Goal: Contribute content: Contribute content

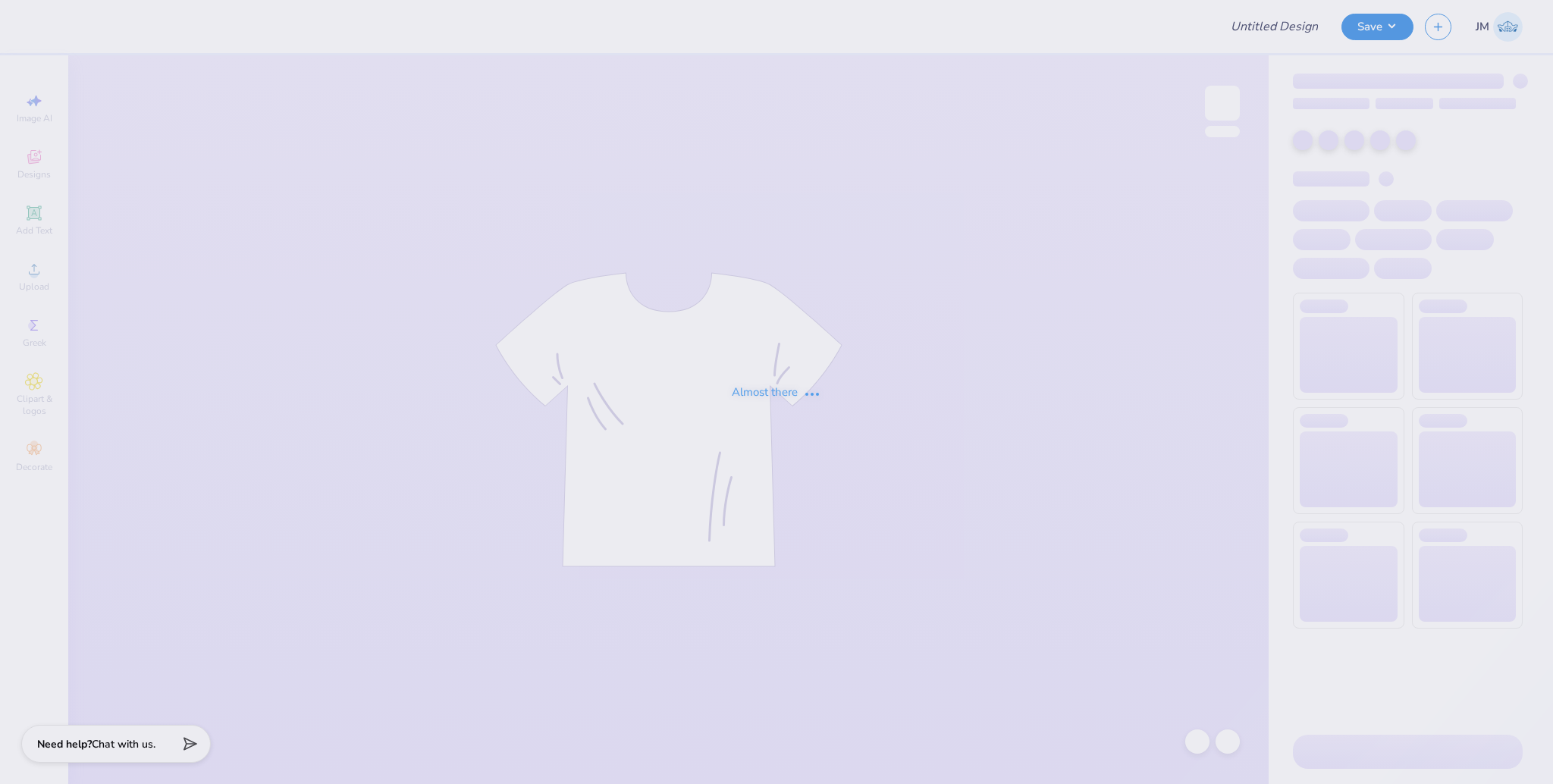
type input "Meet the greek tees for [PERSON_NAME]"
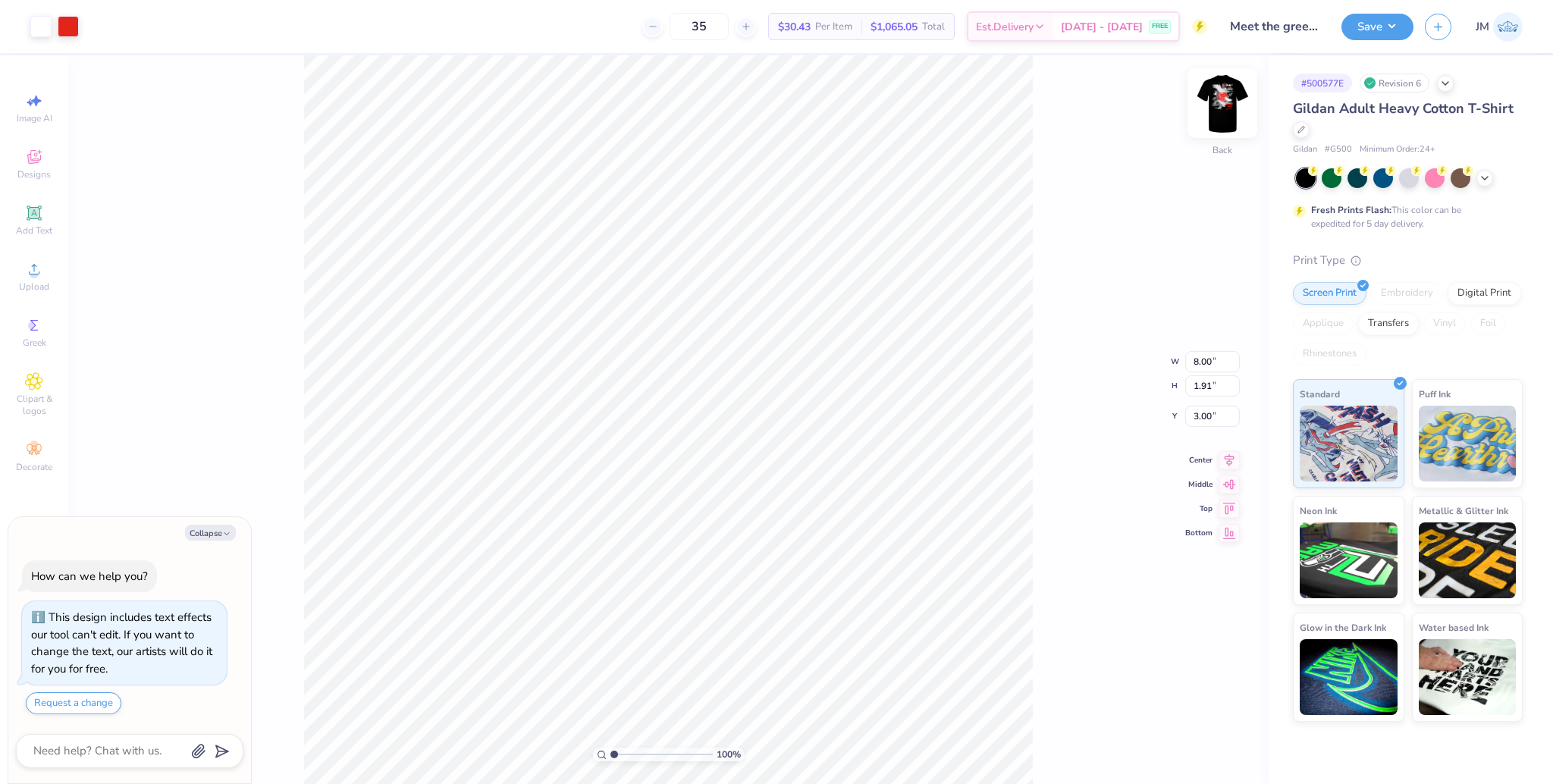
click at [1218, 107] on img at bounding box center [1223, 103] width 61 height 61
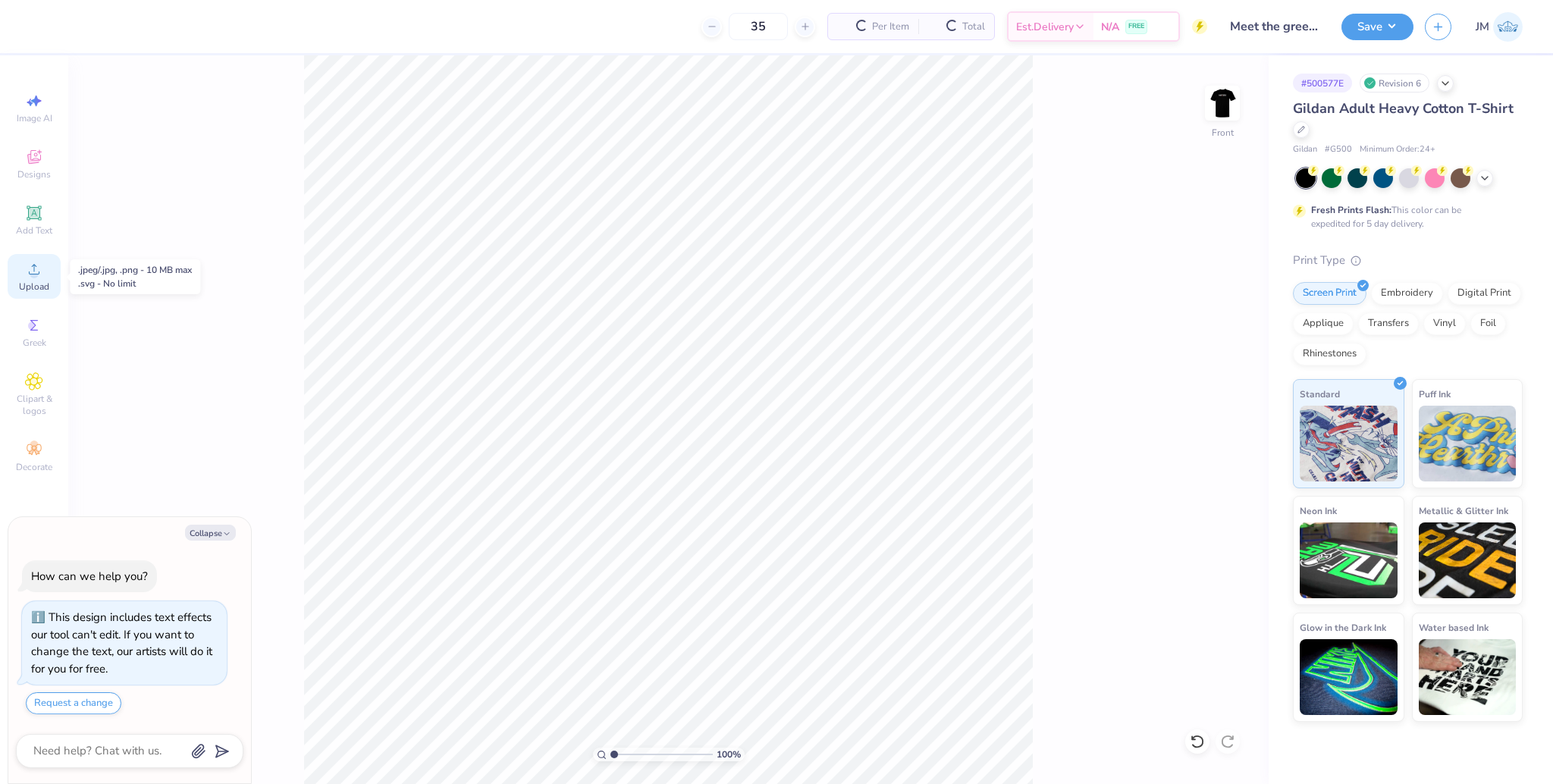
click at [41, 285] on span "Upload" at bounding box center [34, 287] width 30 height 13
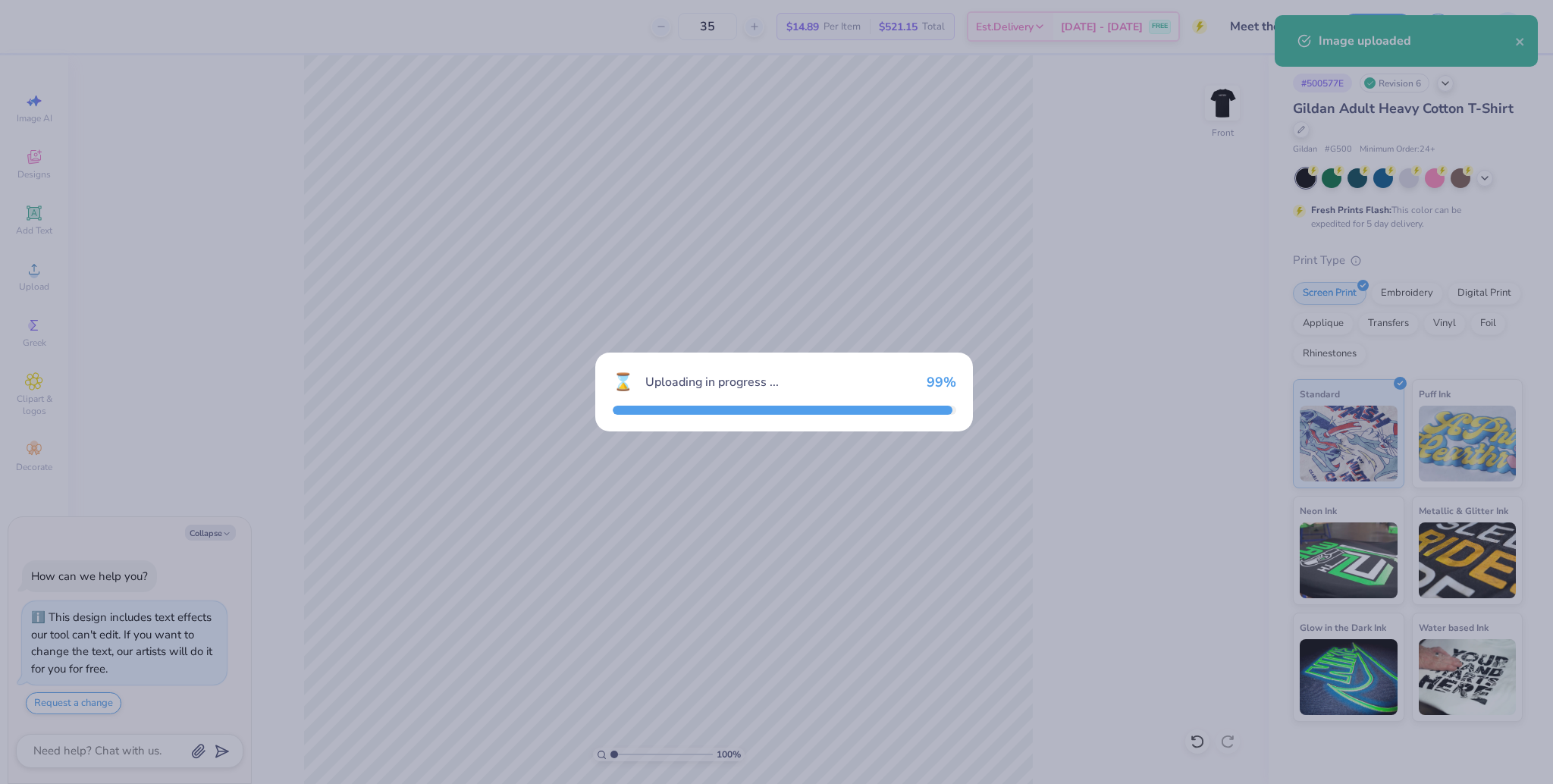
type textarea "x"
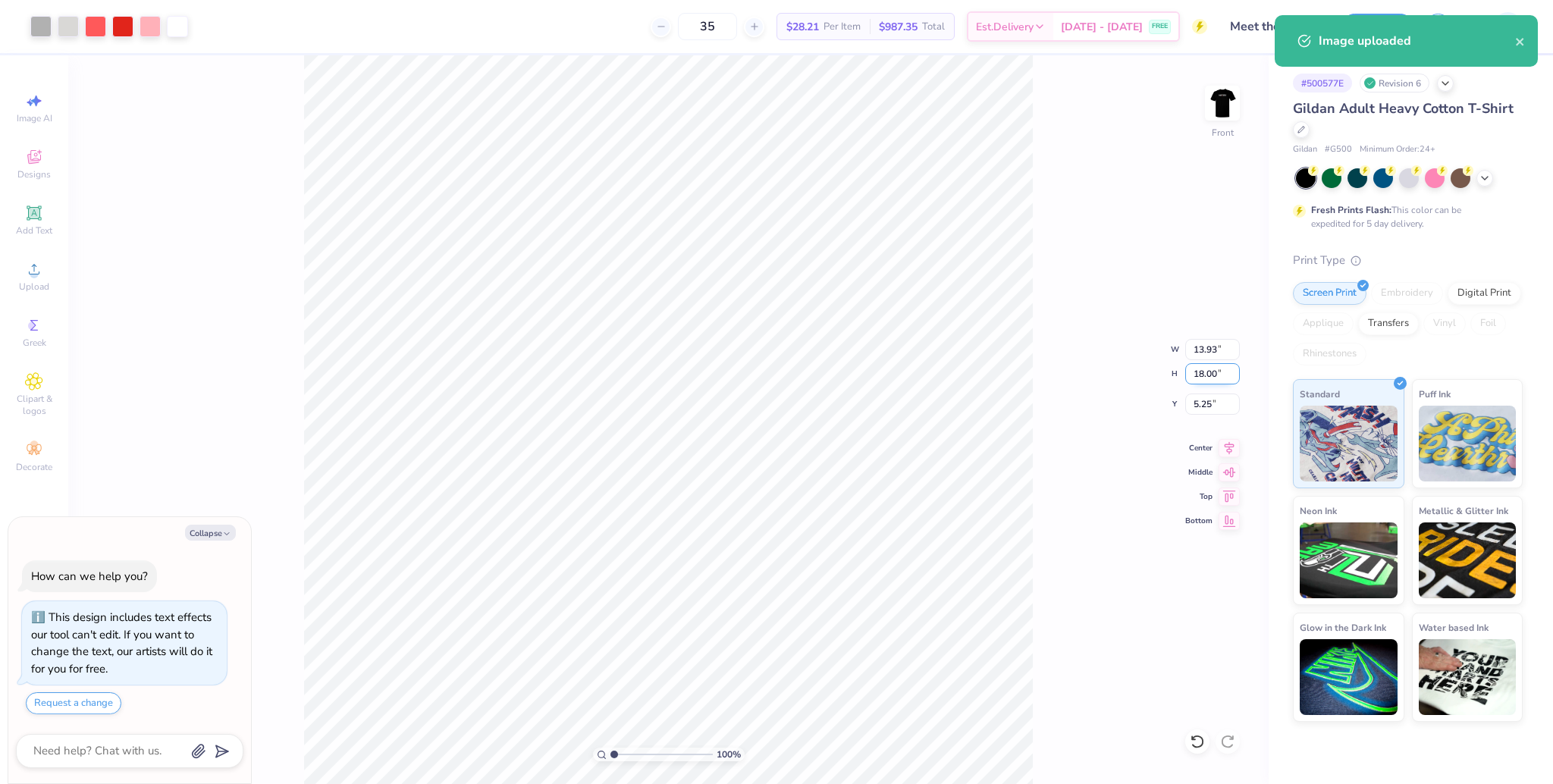
click at [1207, 377] on input "18.00" at bounding box center [1212, 374] width 55 height 21
type input "15"
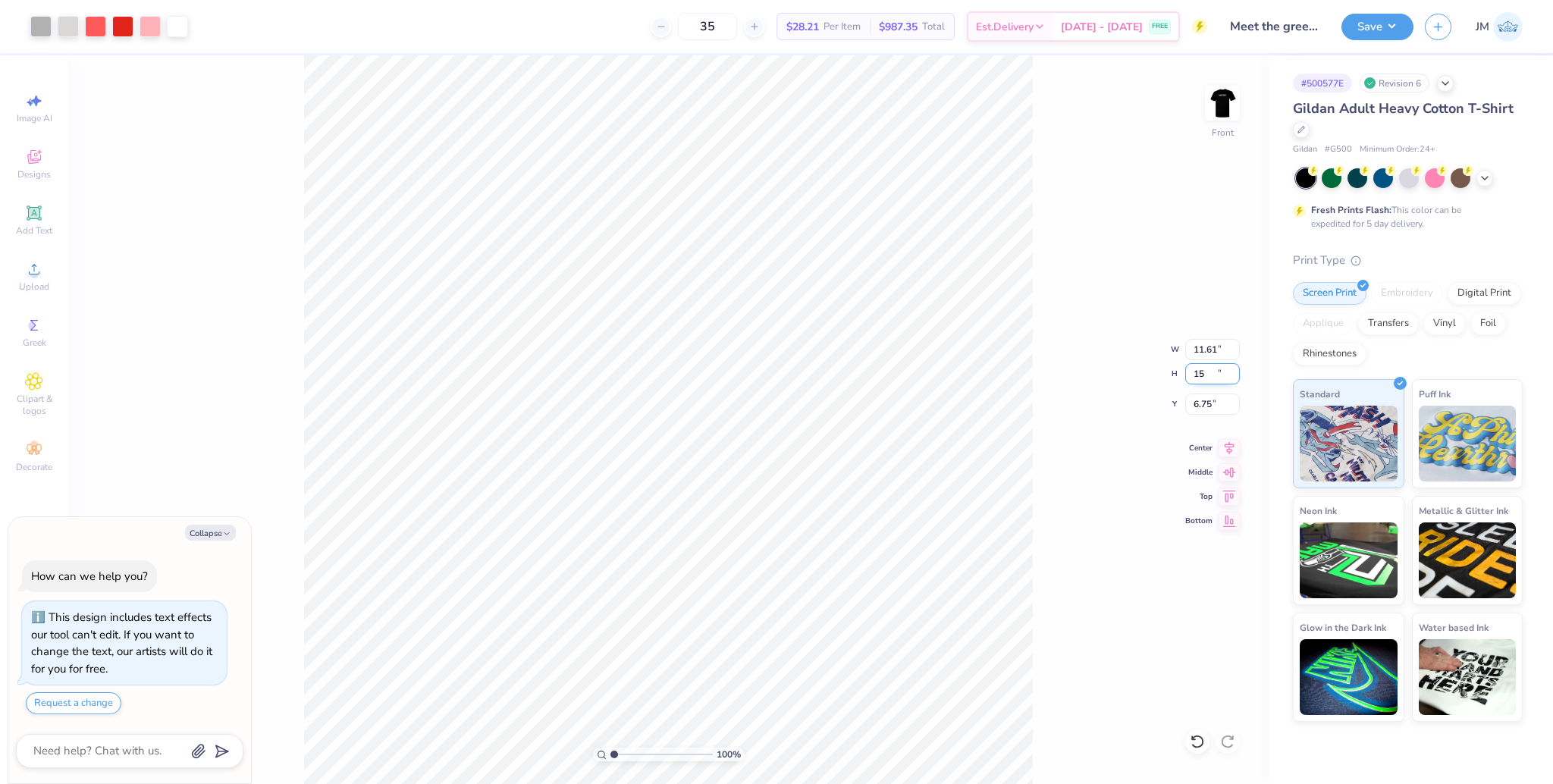
type textarea "x"
type input "11.61"
type input "15.00"
click at [1196, 407] on input "6.75" at bounding box center [1212, 404] width 55 height 21
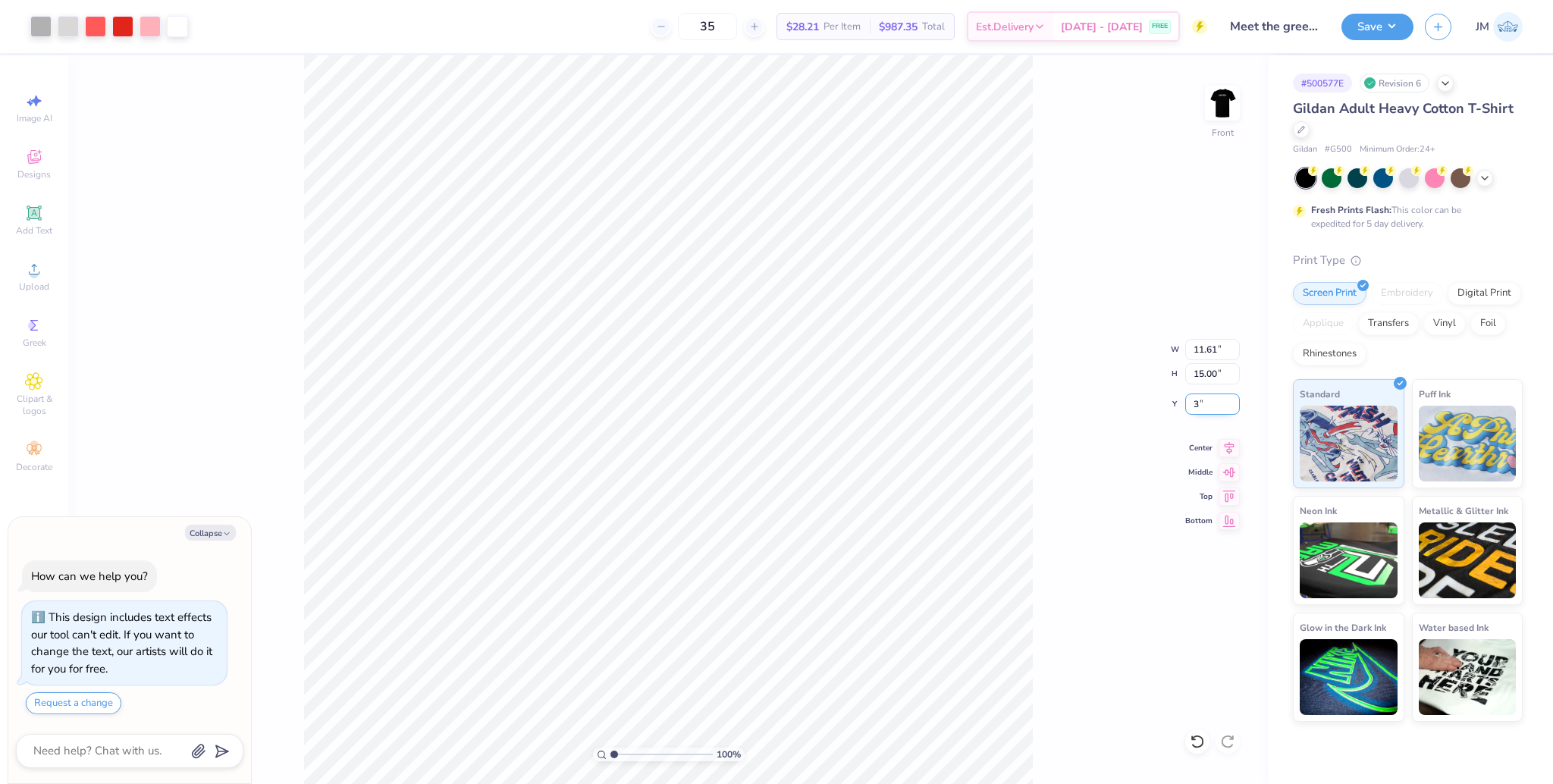
type input "3"
type textarea "x"
type input "3.00"
click at [1388, 38] on button "Save" at bounding box center [1378, 25] width 72 height 27
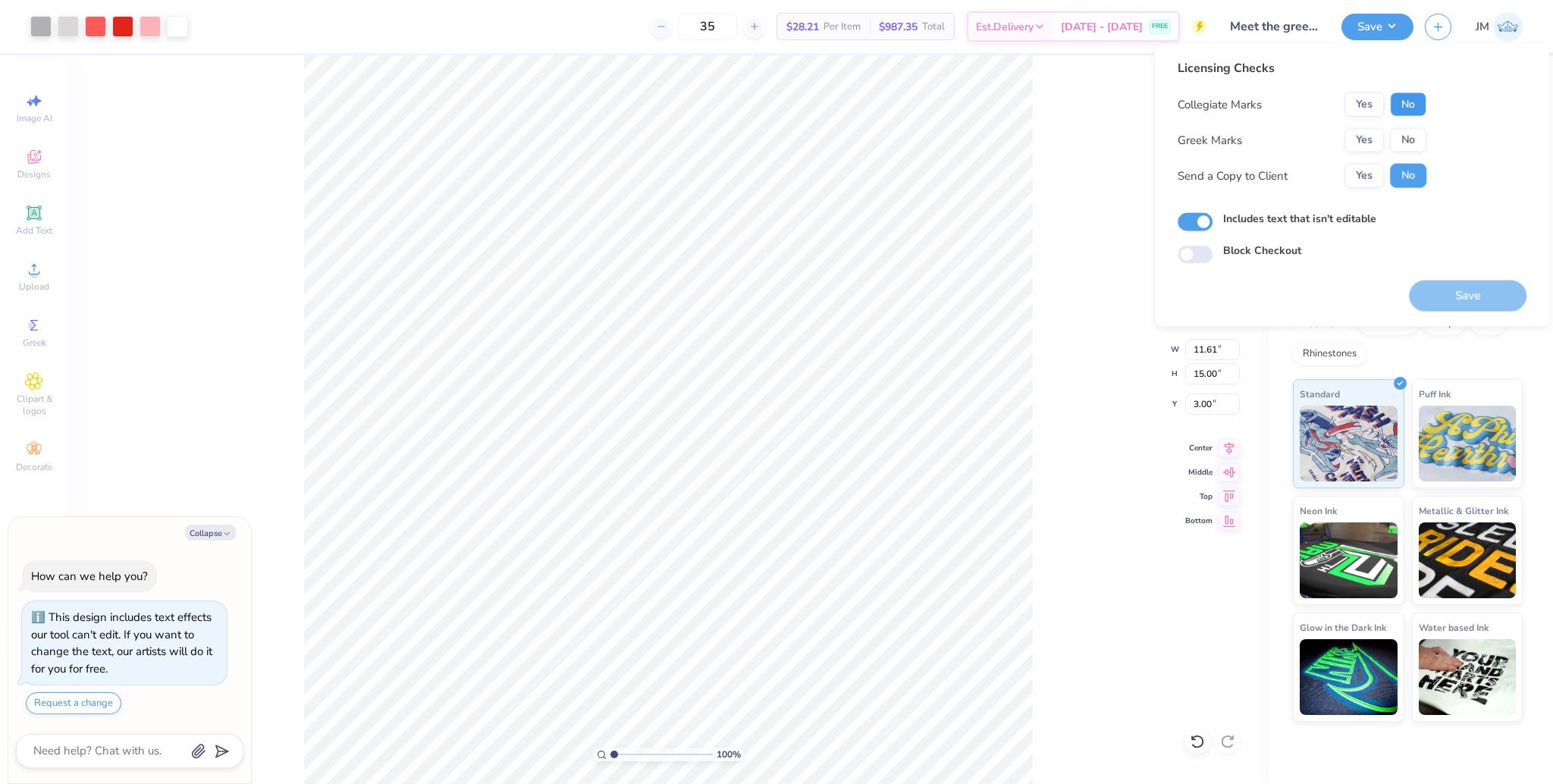
click at [1400, 97] on button "No" at bounding box center [1408, 104] width 37 height 24
click at [1363, 127] on div "Collegiate Marks Yes No Greek Marks Yes No Send a Copy to Client Yes No" at bounding box center [1302, 139] width 249 height 96
click at [1368, 140] on button "Yes" at bounding box center [1364, 139] width 39 height 24
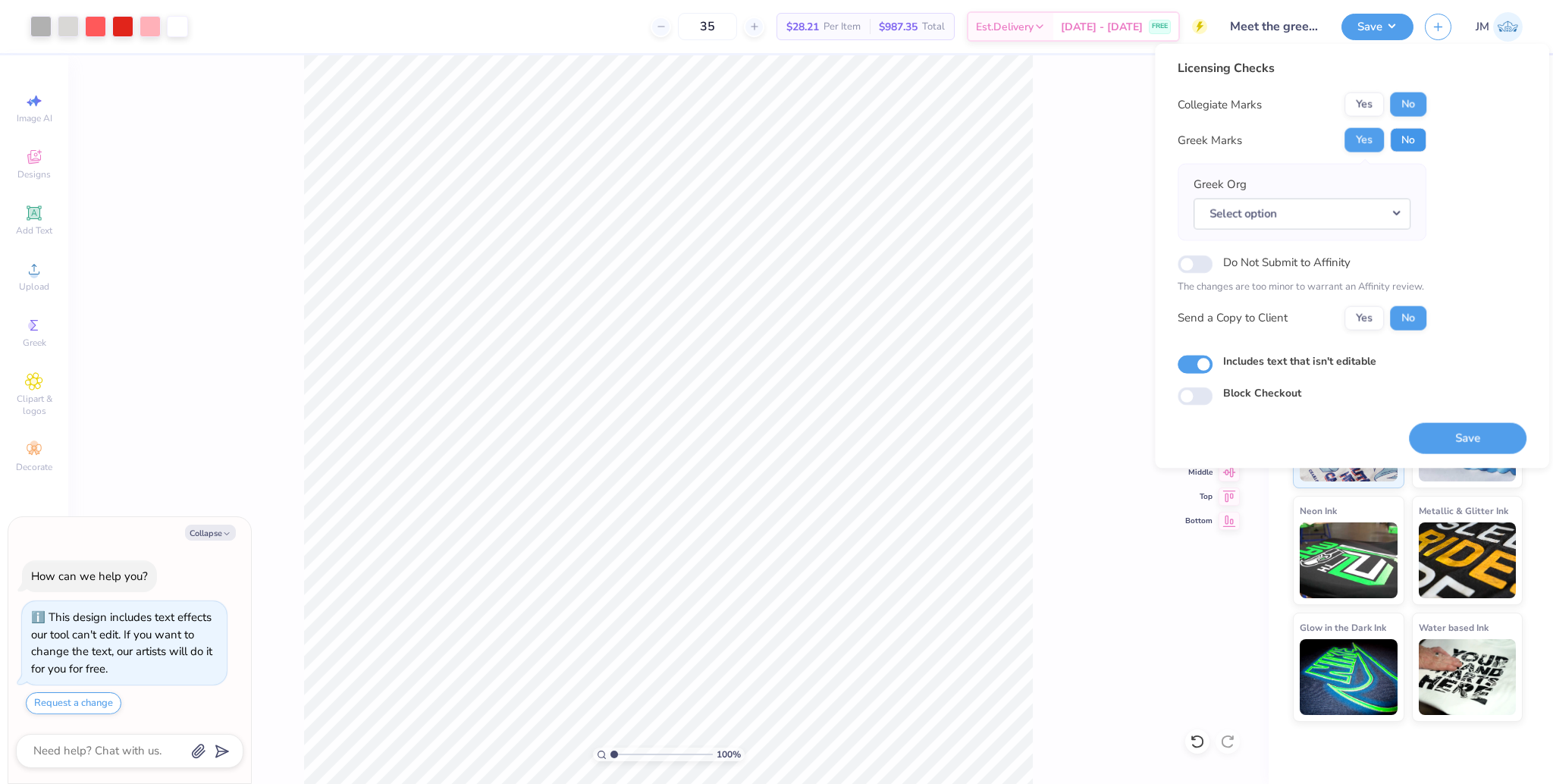
click at [1403, 136] on button "No" at bounding box center [1408, 139] width 37 height 24
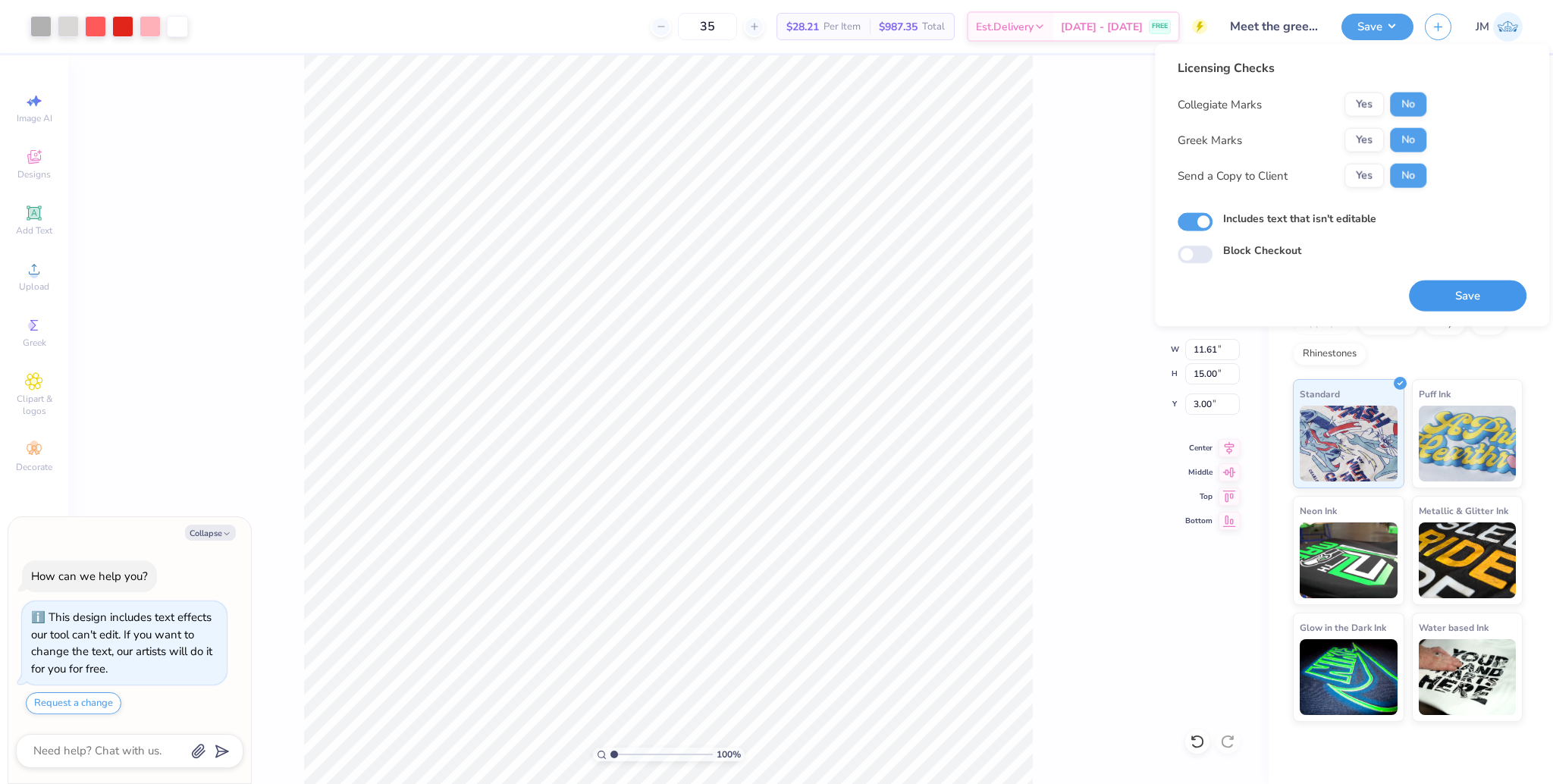
click at [1469, 302] on button "Save" at bounding box center [1467, 296] width 117 height 31
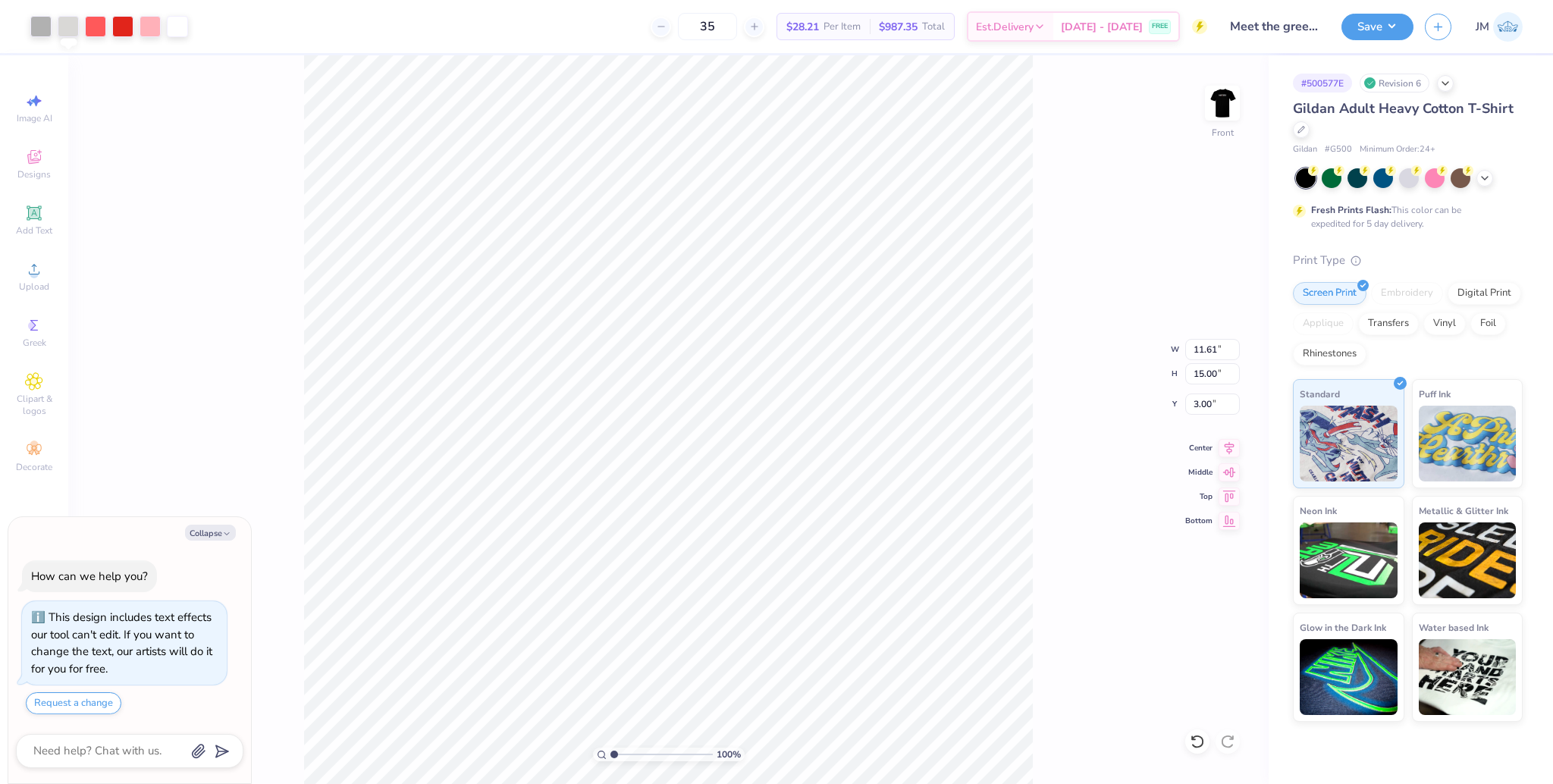
type textarea "x"
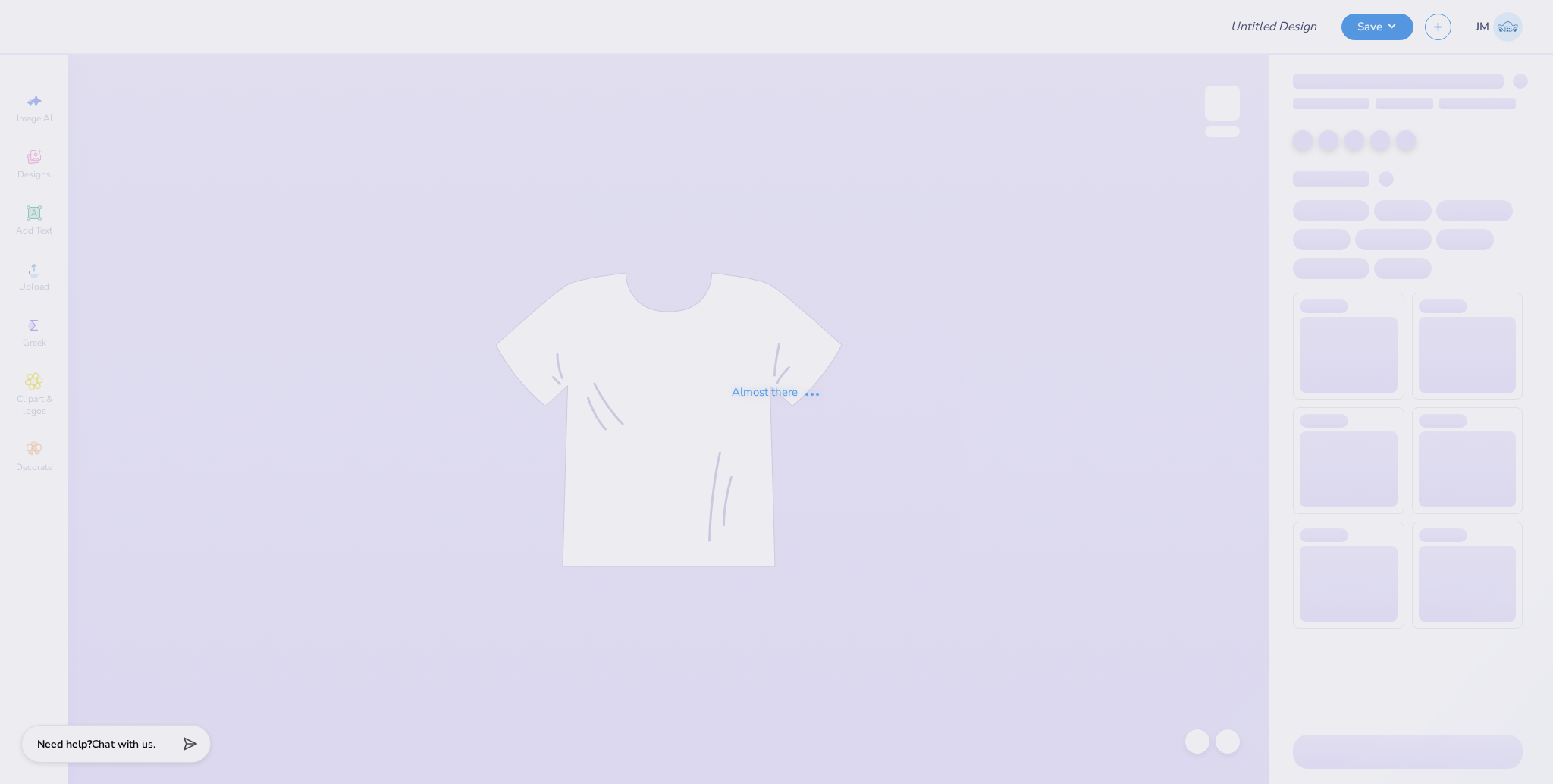
type input "Parents Weekend"
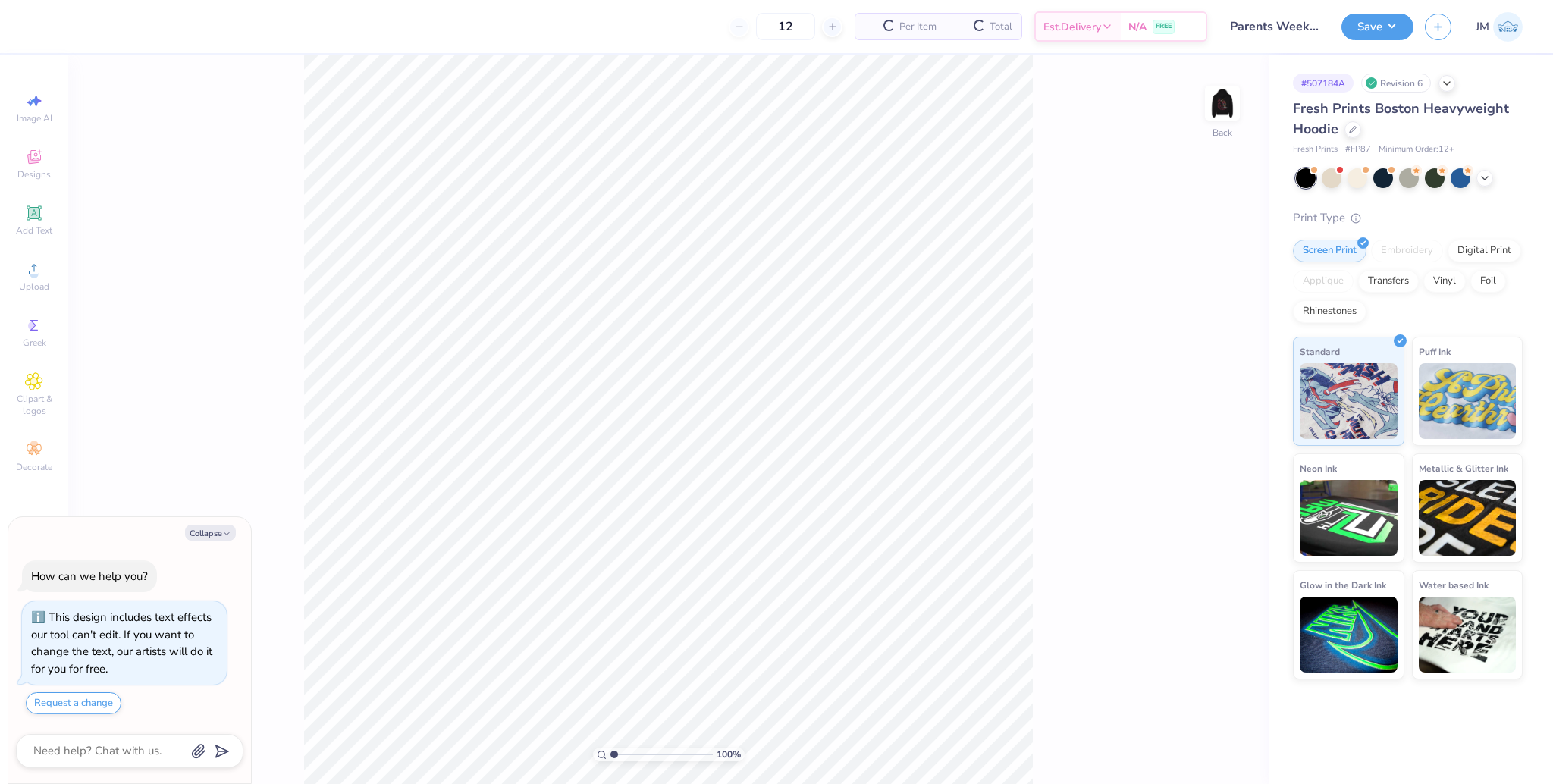
scroll to position [43, 0]
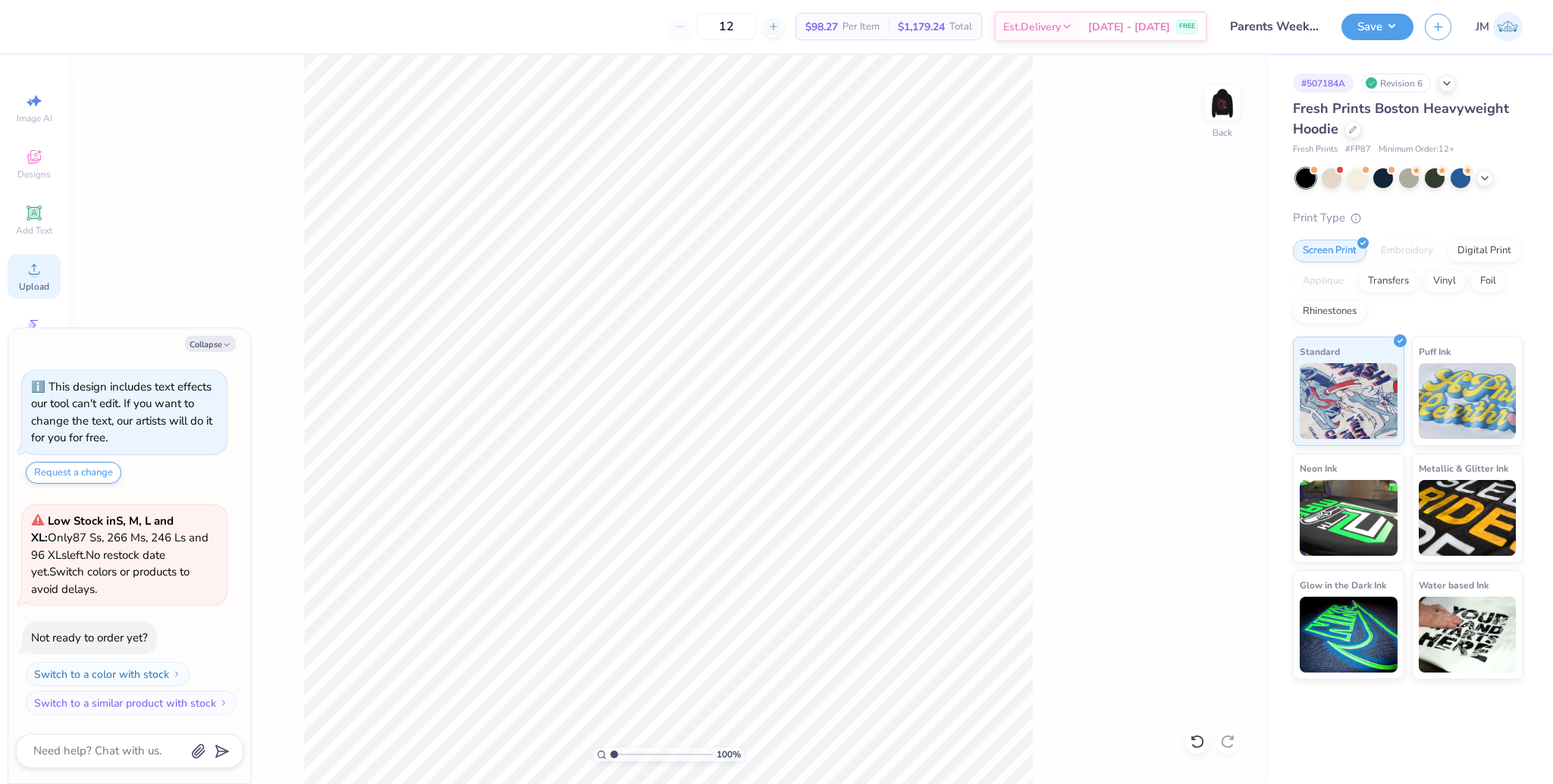
click at [27, 284] on span "Upload" at bounding box center [34, 287] width 30 height 13
type textarea "x"
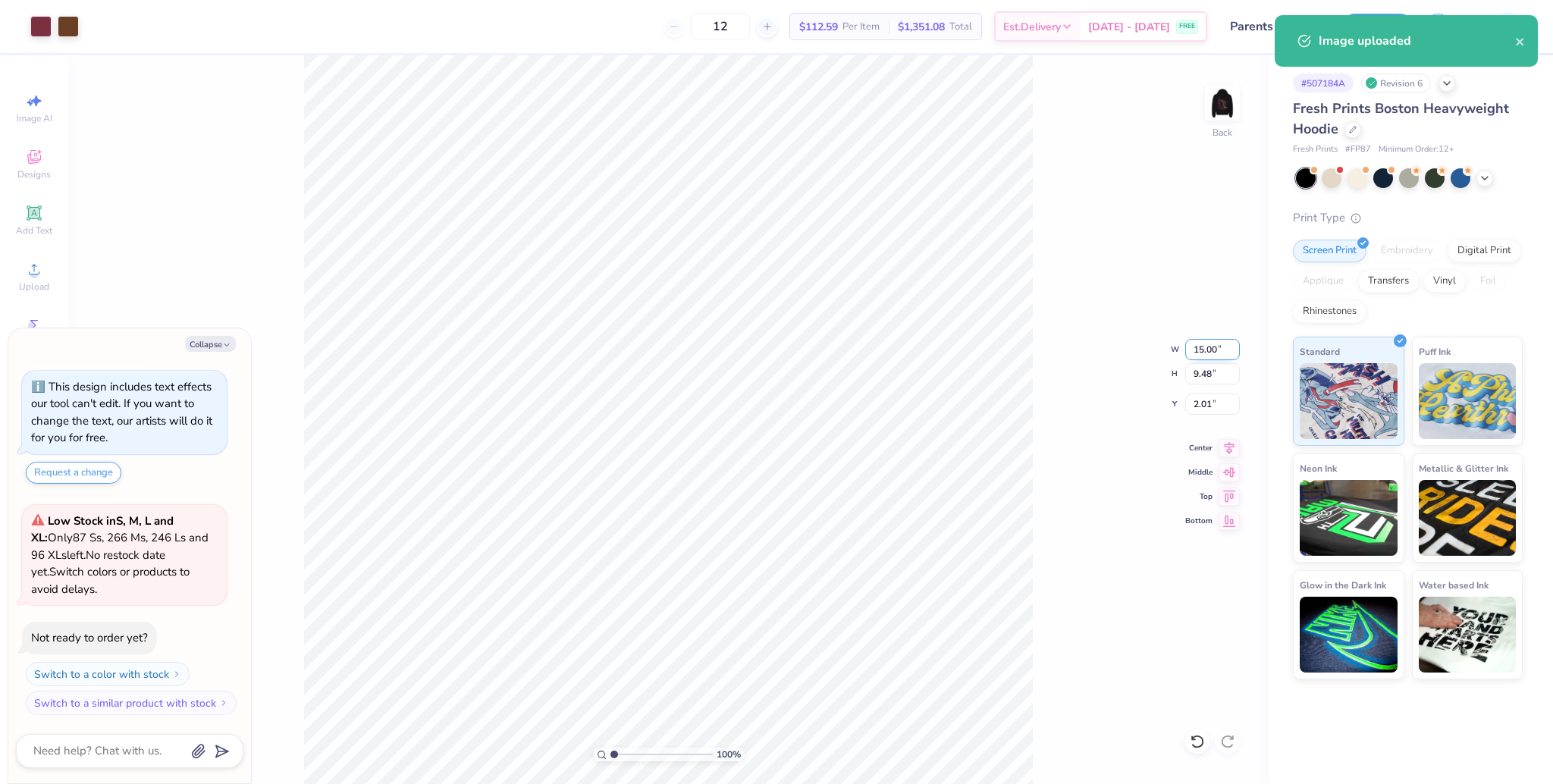
click at [1211, 349] on input "15.00" at bounding box center [1212, 350] width 55 height 21
type input "4"
type textarea "x"
type input "4.00"
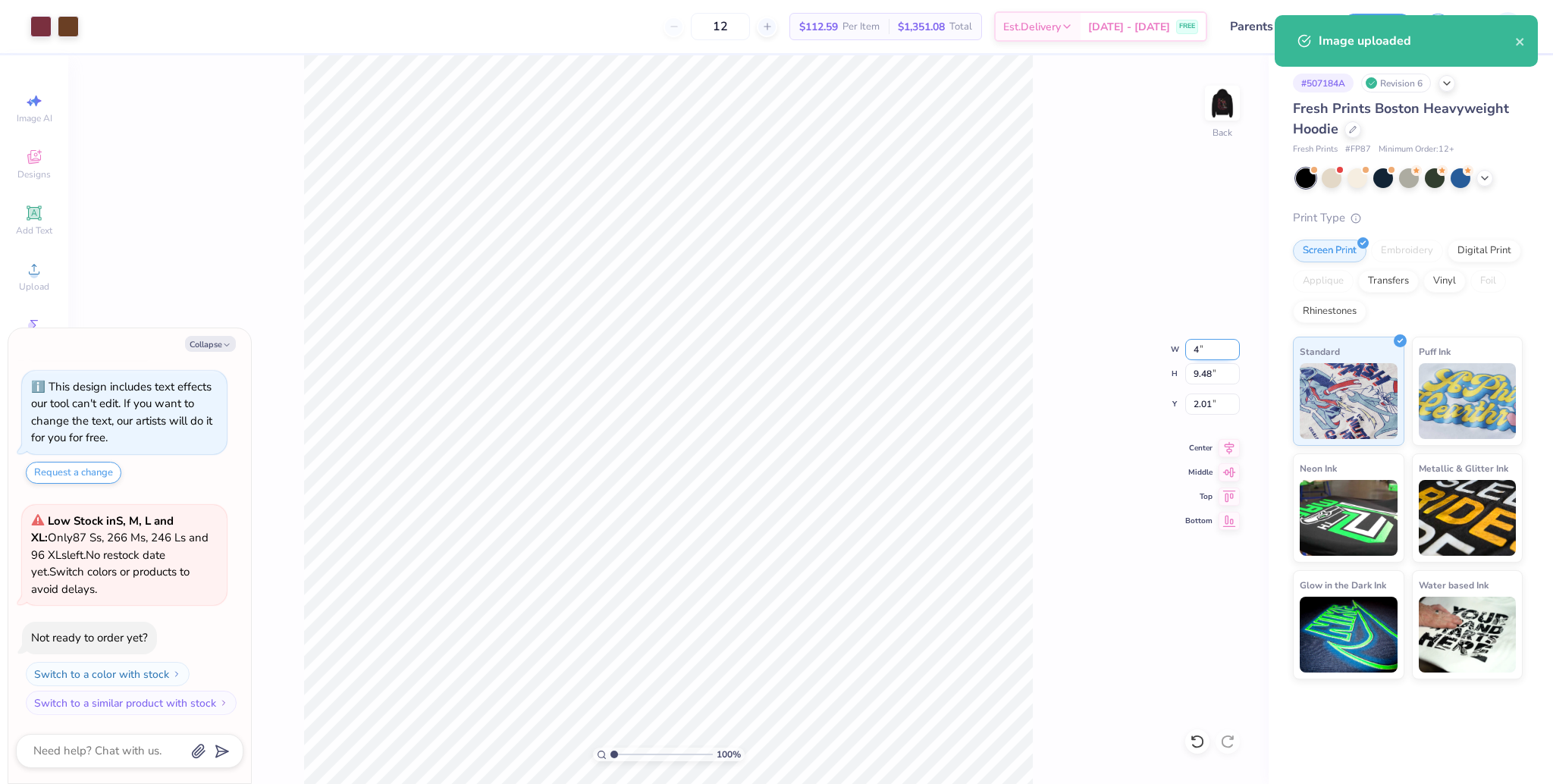
type input "2.53"
type input "5.49"
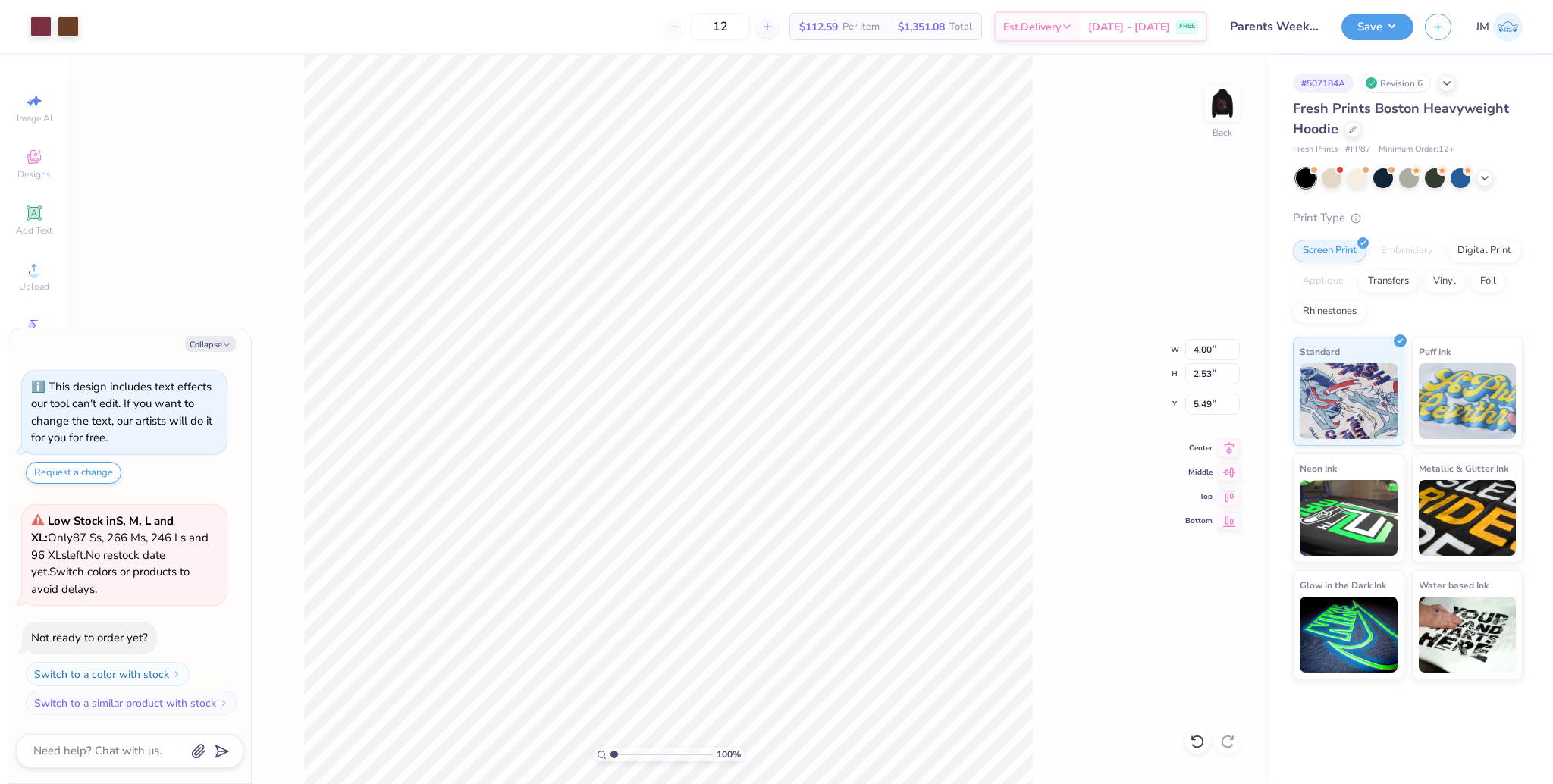
type textarea "x"
click at [1209, 407] on input "4.98" at bounding box center [1212, 404] width 55 height 21
type input "3"
type textarea "x"
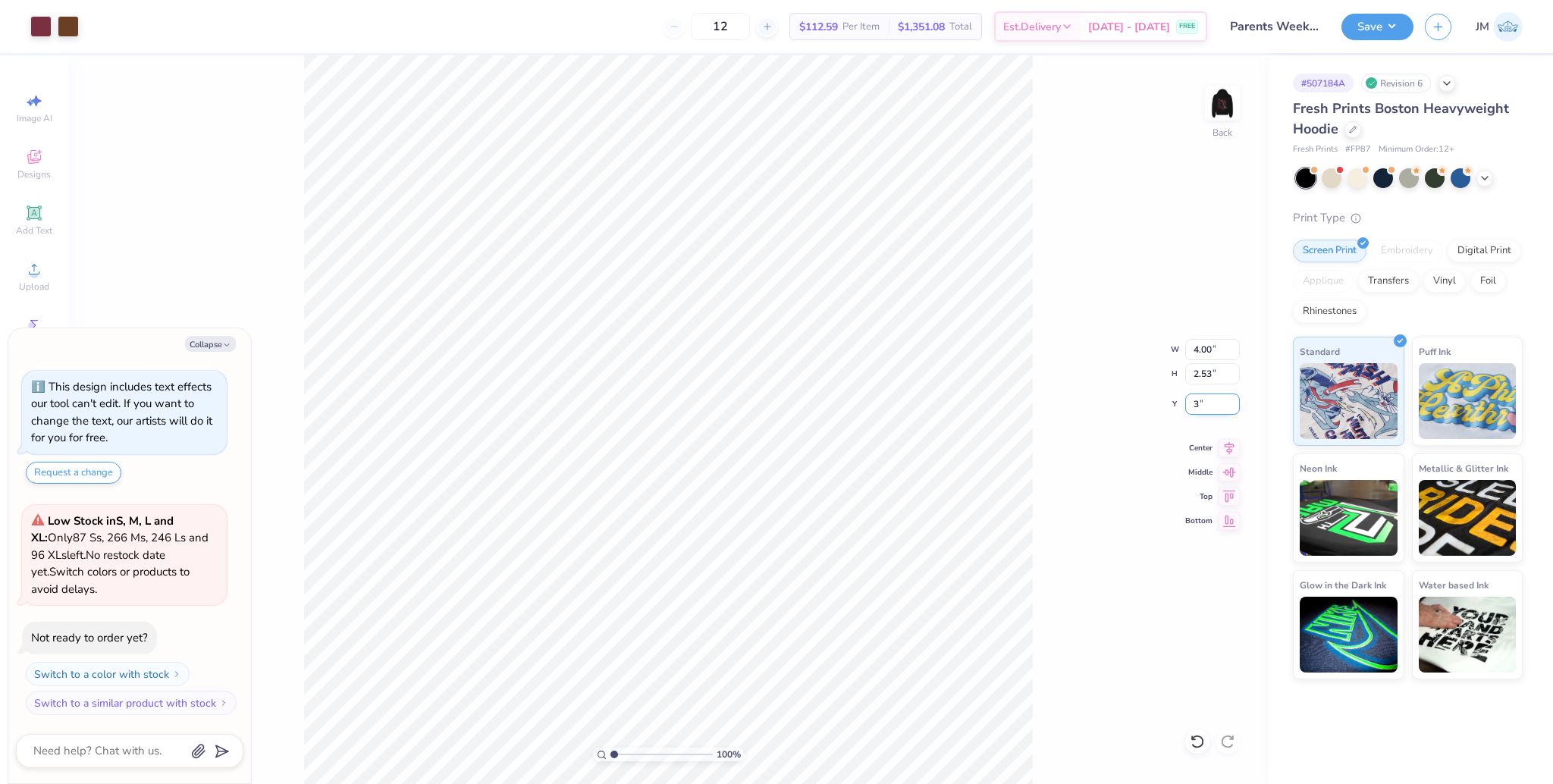
type input "3.00"
type textarea "x"
type input "1"
drag, startPoint x: 616, startPoint y: 755, endPoint x: 590, endPoint y: 743, distance: 28.6
click at [611, 747] on input "range" at bounding box center [662, 754] width 103 height 13
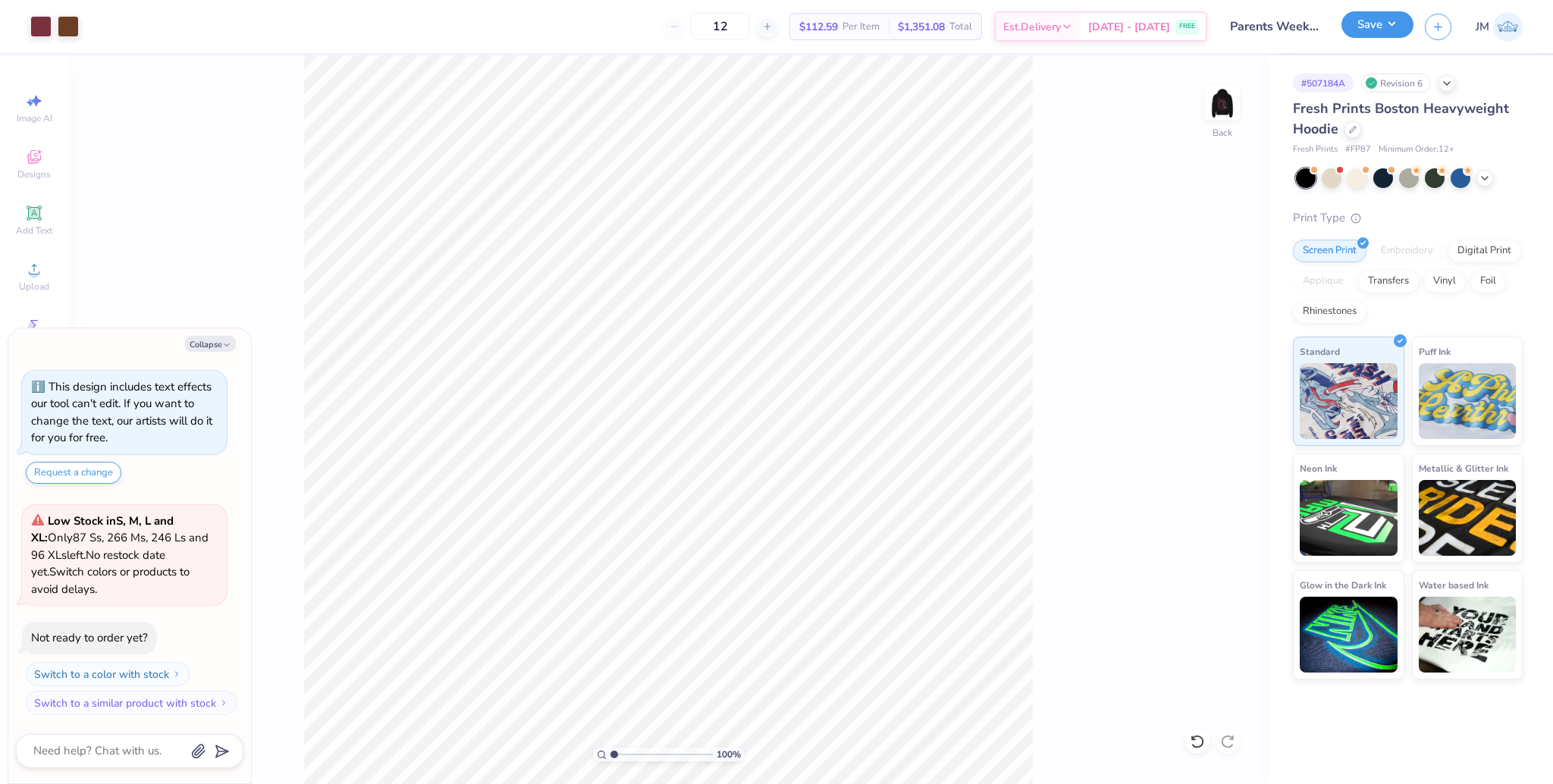
click at [1367, 14] on button "Save" at bounding box center [1378, 25] width 72 height 27
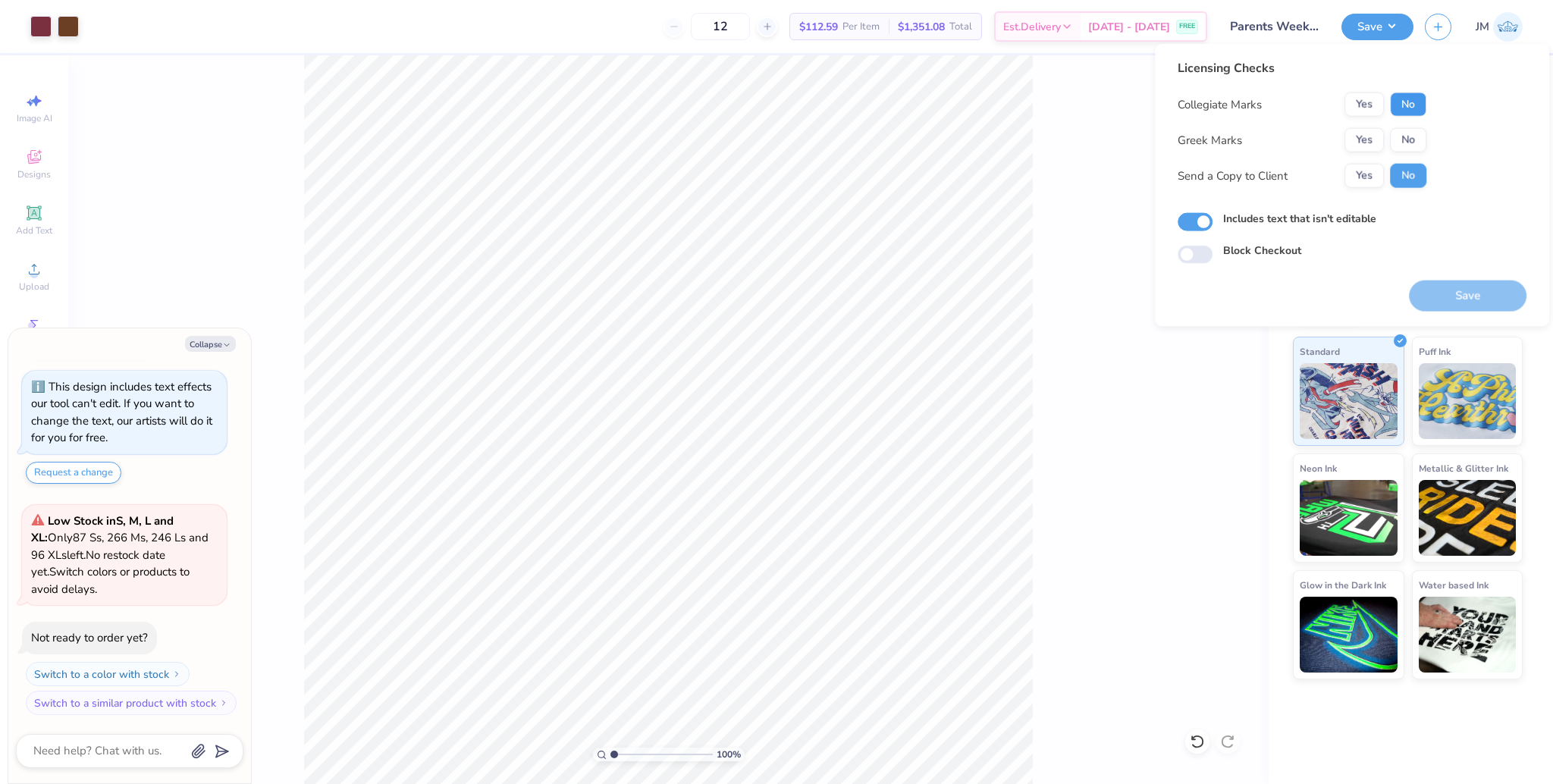
click at [1407, 102] on button "No" at bounding box center [1408, 104] width 37 height 24
click at [1373, 136] on button "Yes" at bounding box center [1364, 139] width 39 height 24
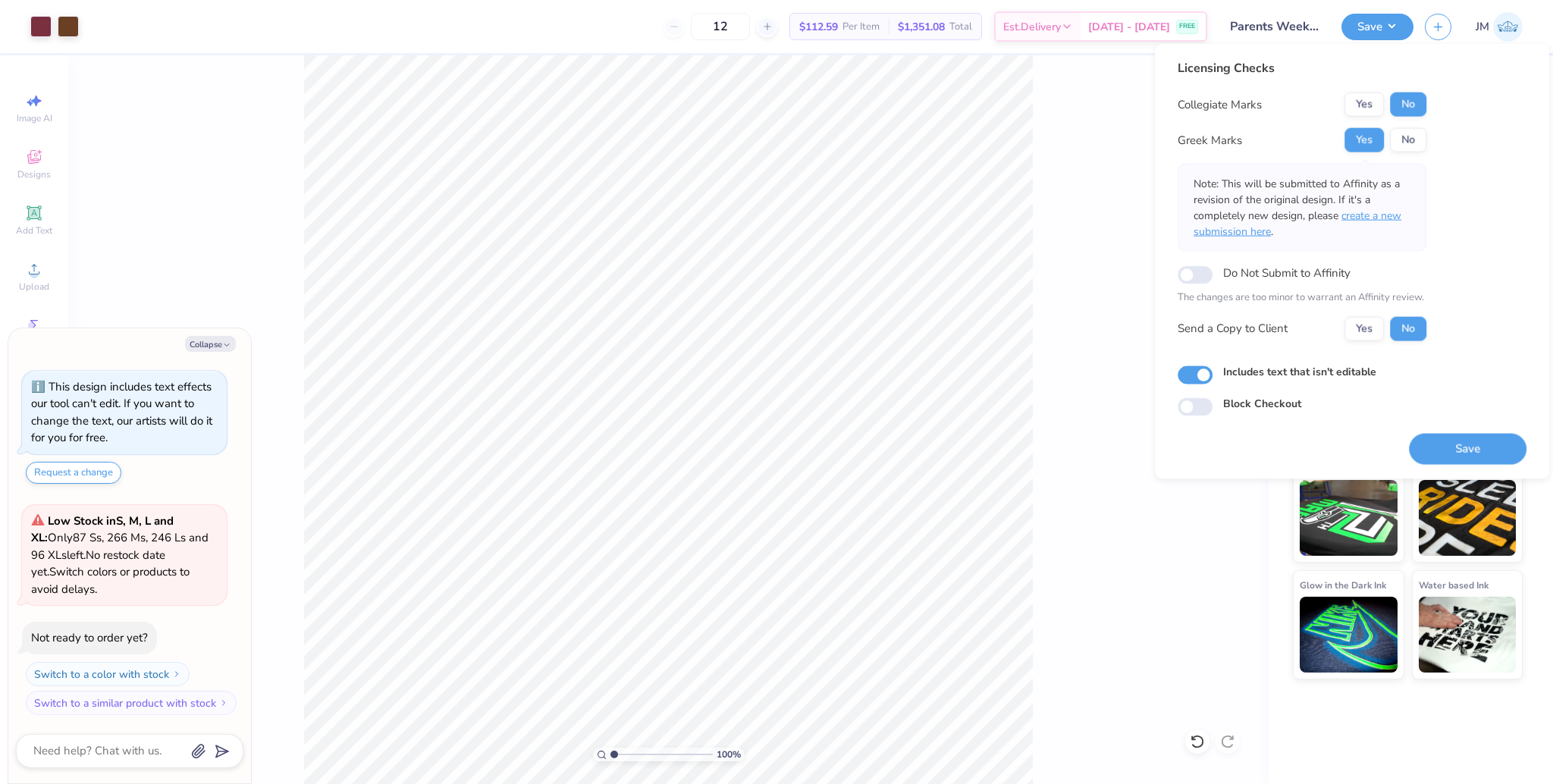
click at [1386, 211] on span "create a new submission here" at bounding box center [1297, 223] width 207 height 30
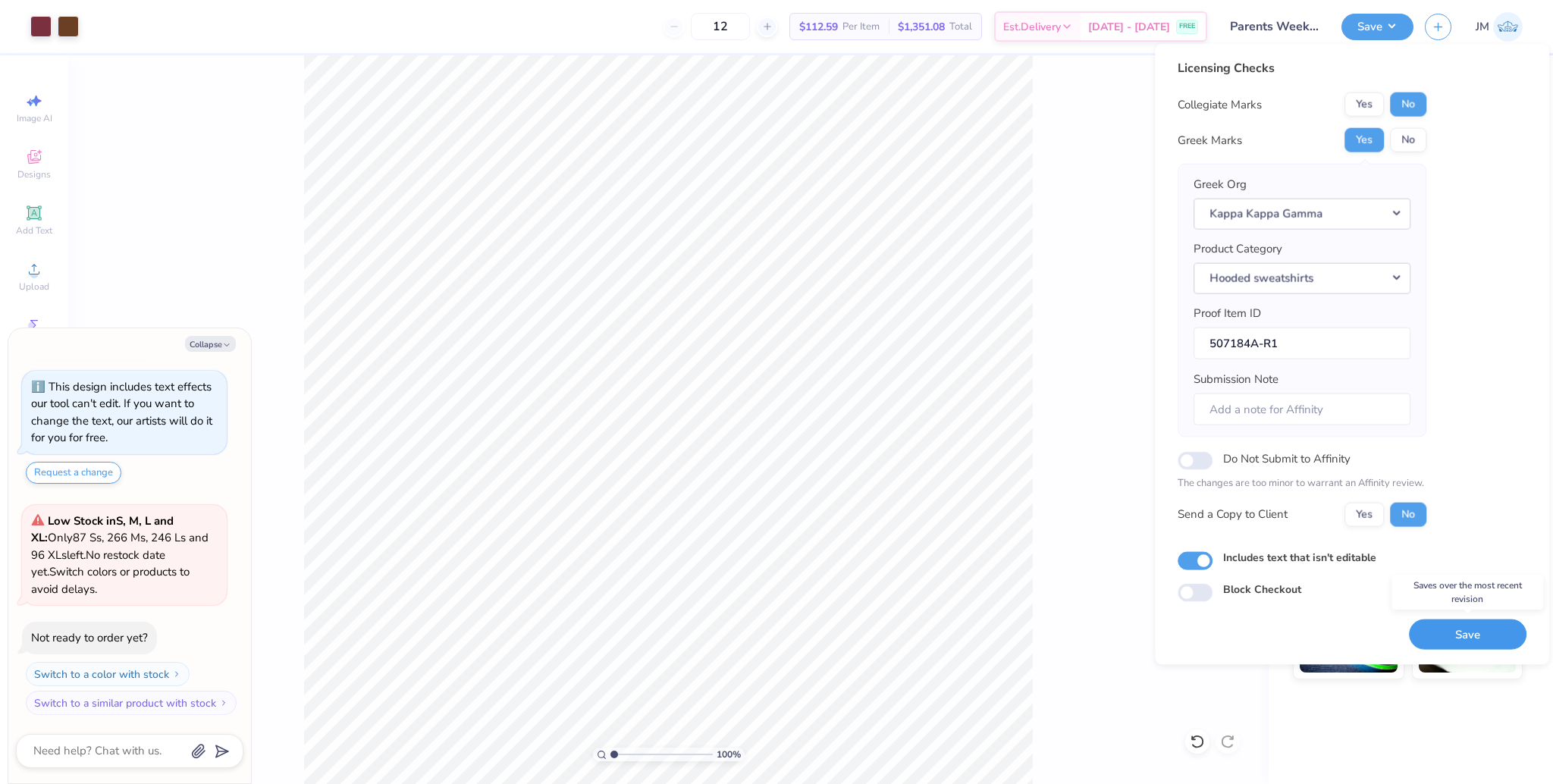
click at [1470, 637] on button "Save" at bounding box center [1467, 634] width 117 height 31
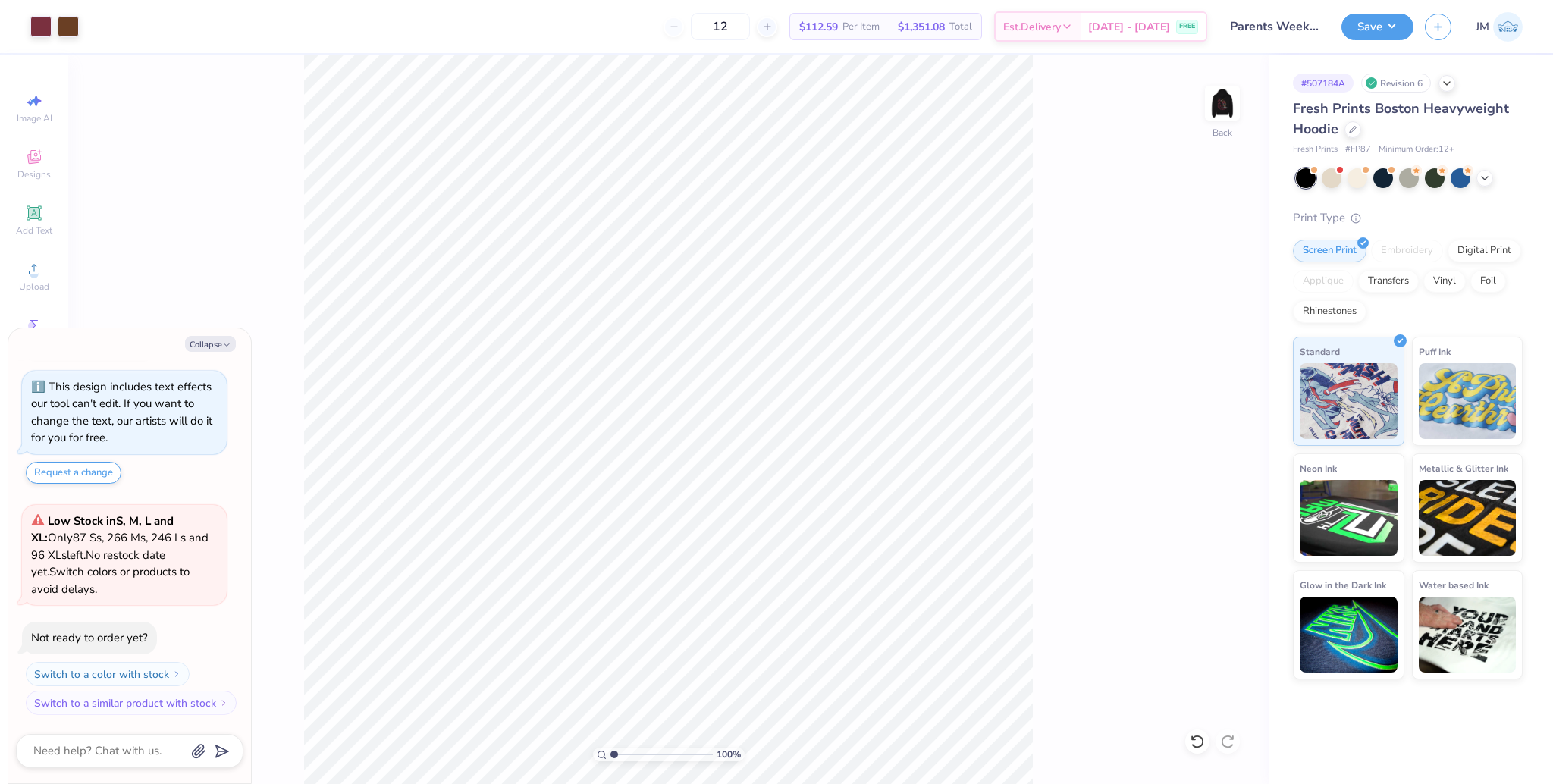
type textarea "x"
